Goal: Task Accomplishment & Management: Complete application form

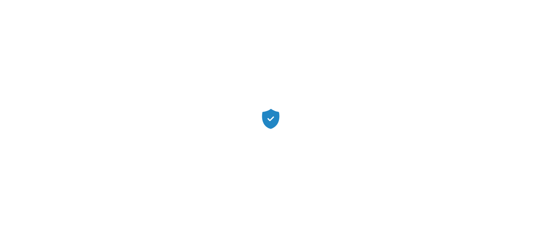
scroll to position [5, 0]
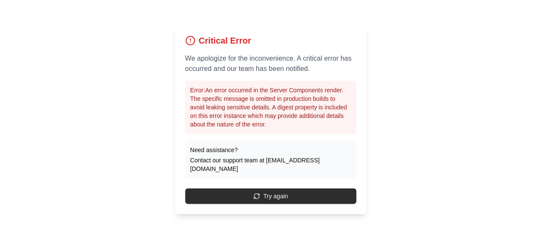
click at [280, 204] on button "Try again" at bounding box center [270, 195] width 171 height 15
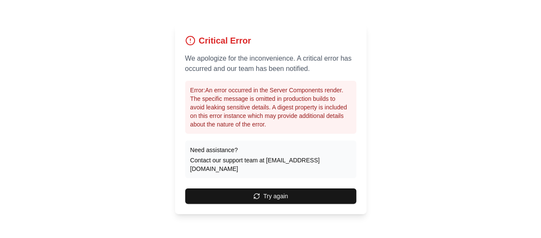
click at [280, 204] on button "Try again" at bounding box center [270, 195] width 171 height 15
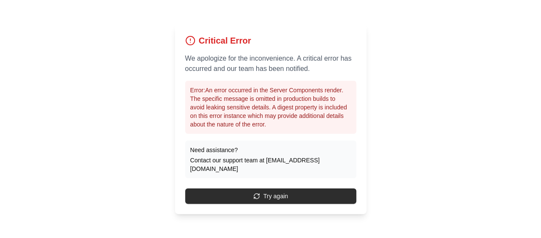
click at [261, 204] on button "Try again" at bounding box center [270, 195] width 171 height 15
click at [296, 204] on button "Try again" at bounding box center [270, 195] width 171 height 15
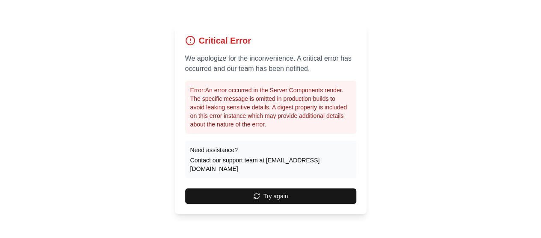
scroll to position [0, 0]
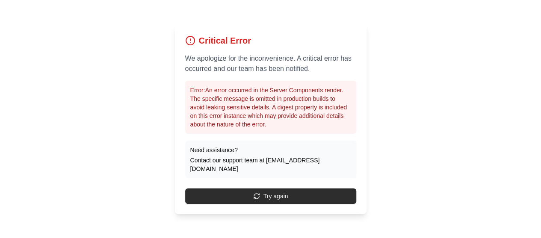
click at [262, 204] on button "Try again" at bounding box center [270, 195] width 171 height 15
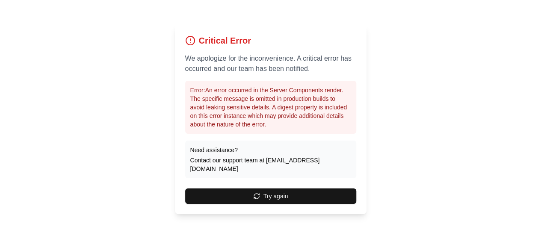
click at [262, 204] on button "Try again" at bounding box center [270, 195] width 171 height 15
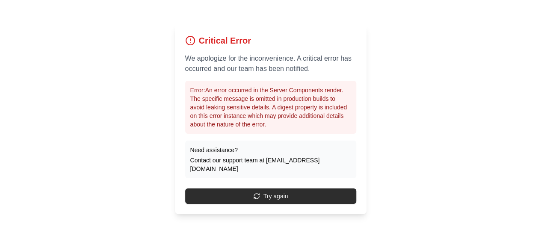
click at [238, 204] on button "Try again" at bounding box center [270, 195] width 171 height 15
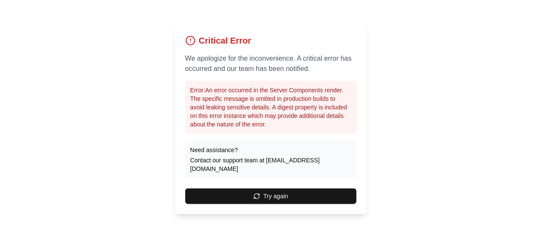
click at [238, 204] on button "Try again" at bounding box center [270, 195] width 171 height 15
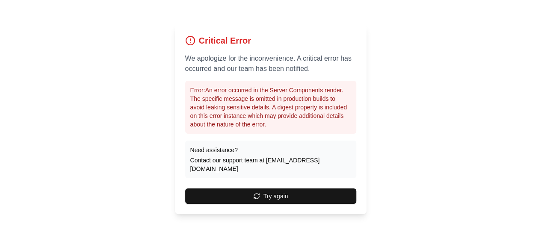
click at [238, 204] on button "Try again" at bounding box center [270, 195] width 171 height 15
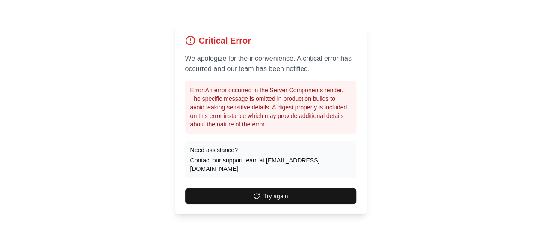
click at [238, 204] on button "Try again" at bounding box center [270, 195] width 171 height 15
drag, startPoint x: 350, startPoint y: 178, endPoint x: 266, endPoint y: 182, distance: 83.4
click at [266, 173] on p "Contact our support team at support@getshield.xyz" at bounding box center [270, 164] width 161 height 17
copy link "[EMAIL_ADDRESS][DOMAIN_NAME]"
